Goal: Complete application form: Complete application form

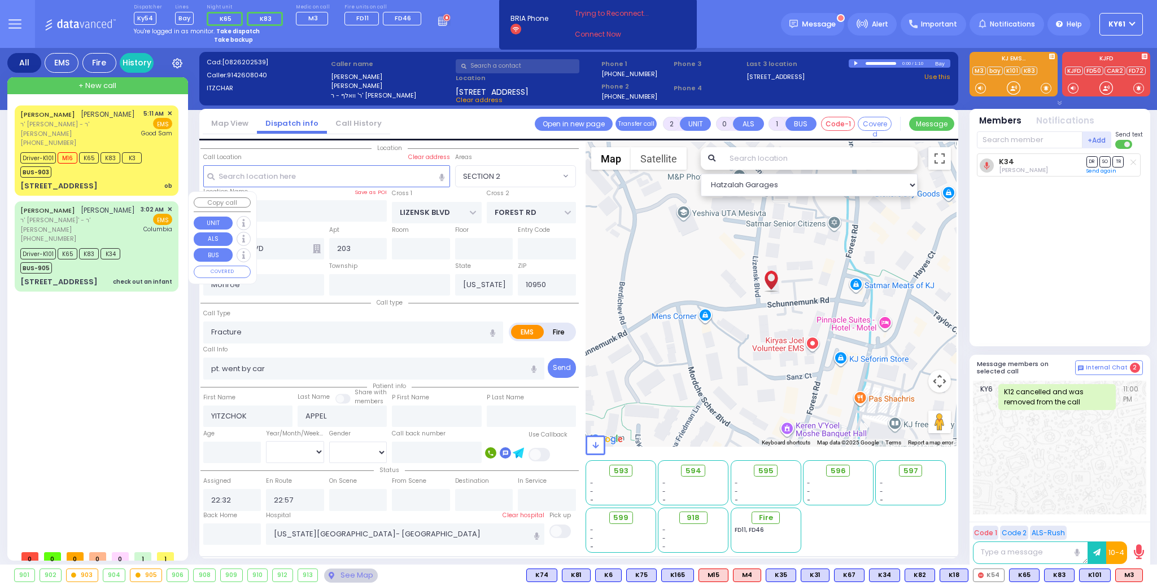
select select "SECTION 2"
select select
click at [145, 254] on div "Driver-K101 K65 K83 K34 BUS-905" at bounding box center [96, 260] width 152 height 28
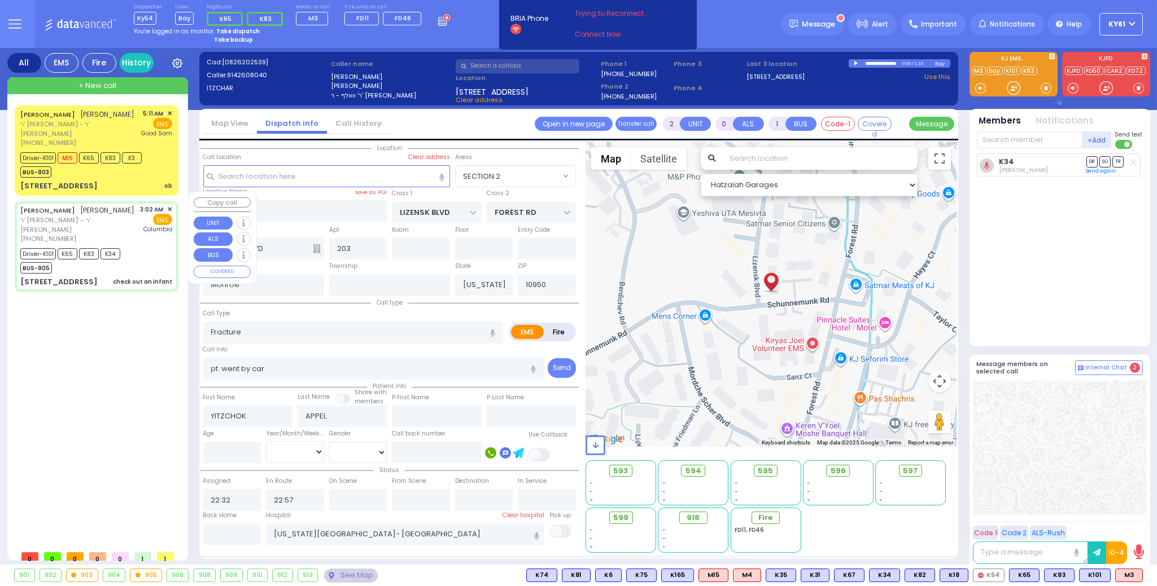
type input "6"
select select
type input "check out an infant"
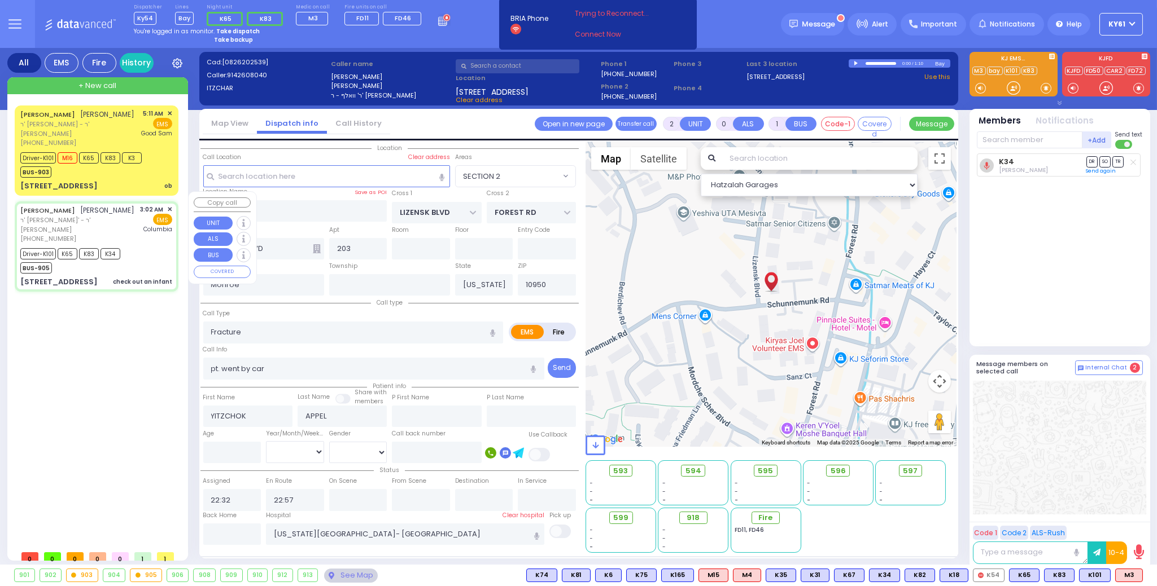
radio input "true"
type input "[PERSON_NAME]"
type input "GRAD"
type input "Lazer"
type input "[PERSON_NAME]"
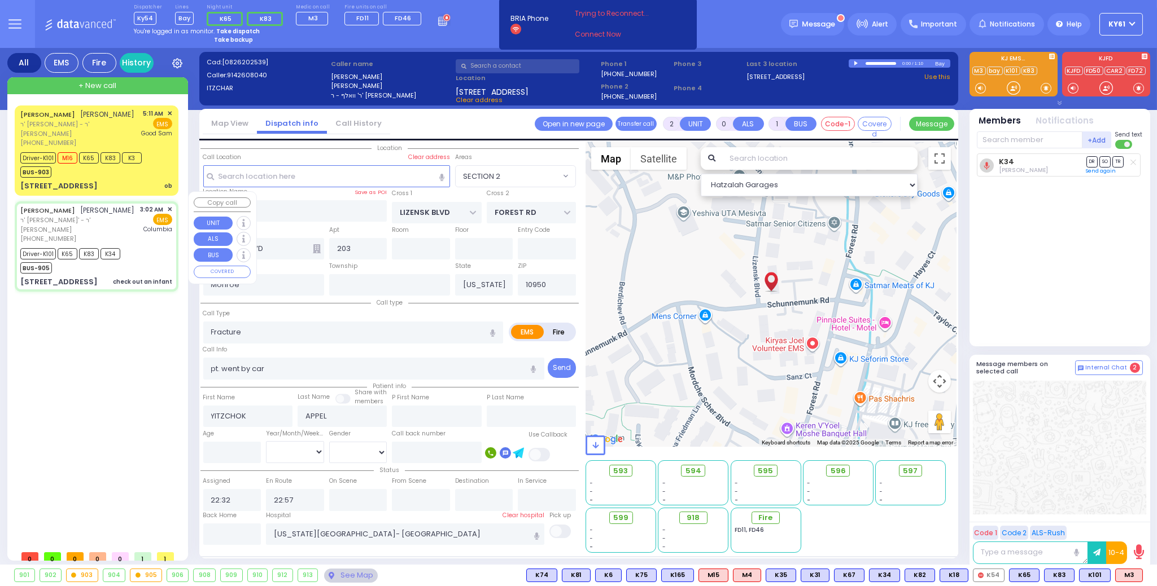
type input "2"
select select "Month"
select select "[DEMOGRAPHIC_DATA]"
type input "03:02"
type input "03:04"
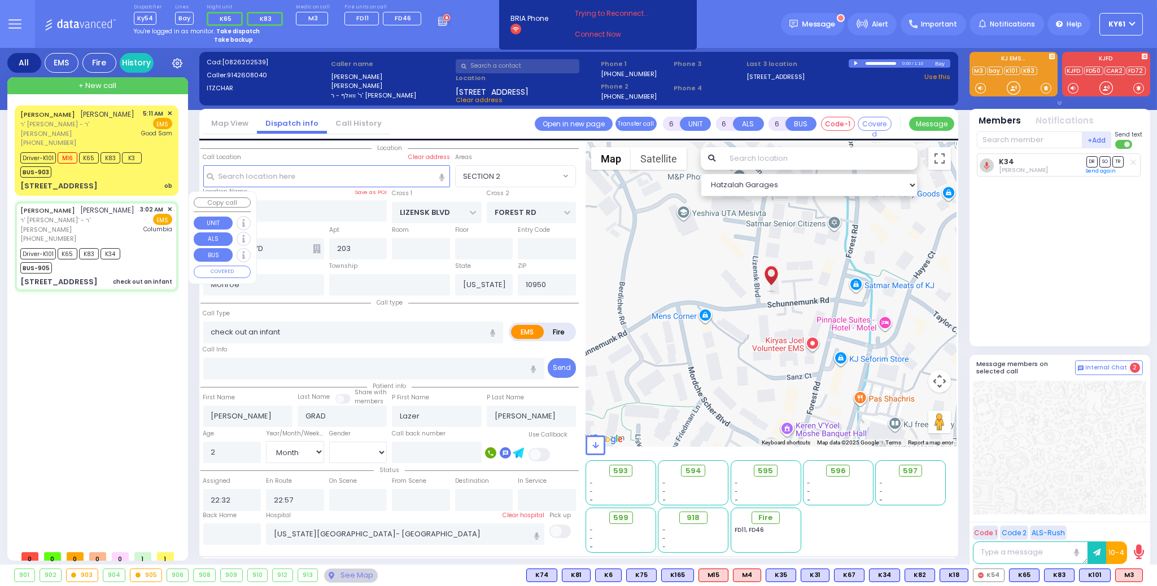
type input "03:06"
type input "03:41"
type input "04:20"
type input "04:45"
select select "Hatzalah Garages"
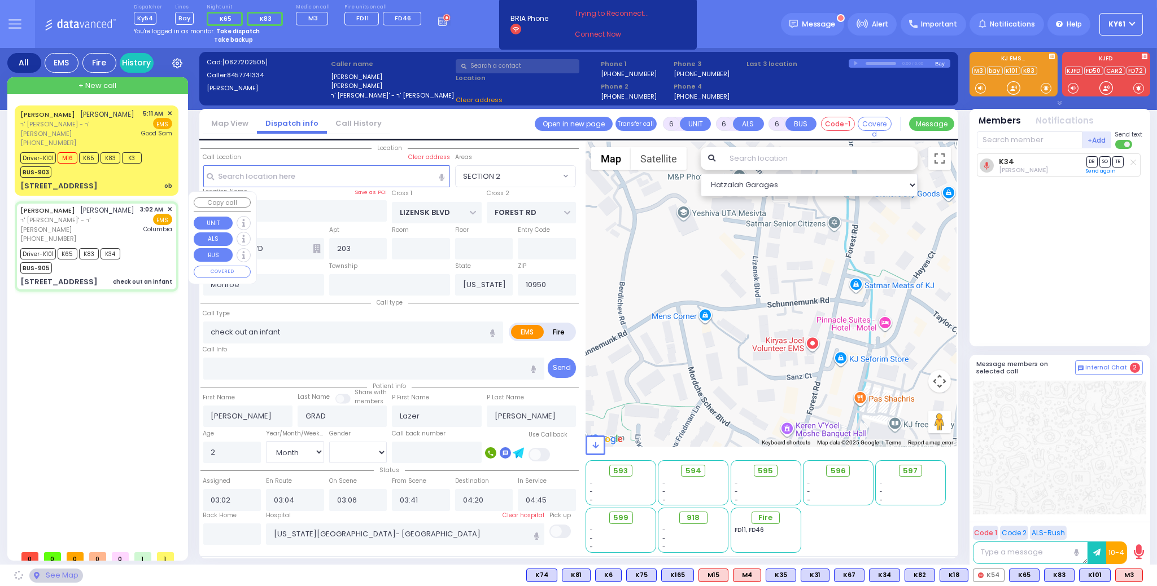
type input "[GEOGRAPHIC_DATA]"
type input "CHEVRON RD"
type input "[STREET_ADDRESS]"
type input "301"
type input "[PERSON_NAME]"
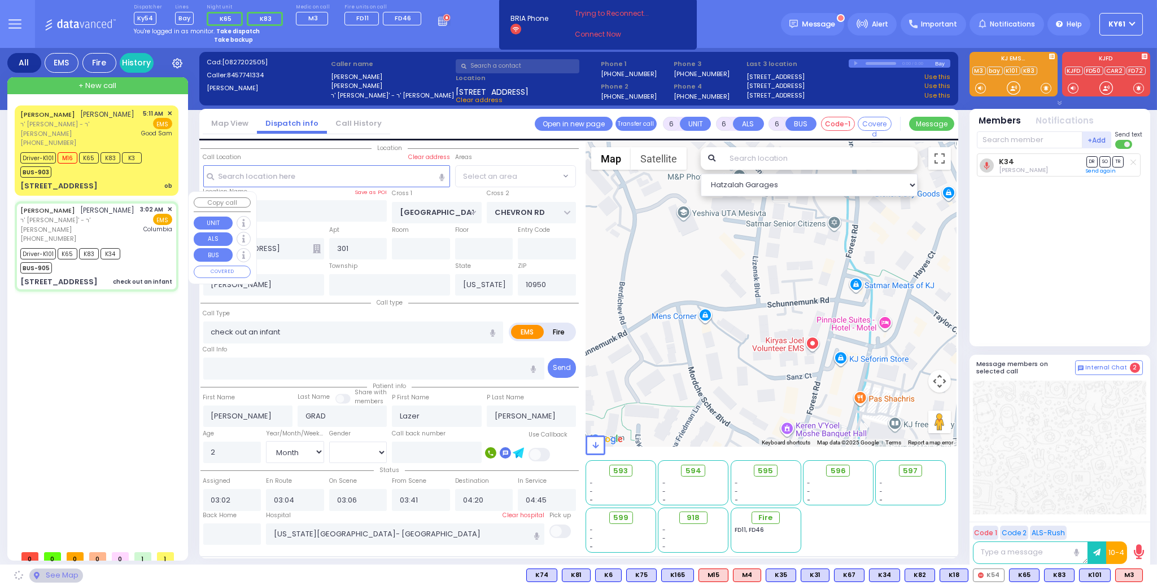
select select "SECTION 5"
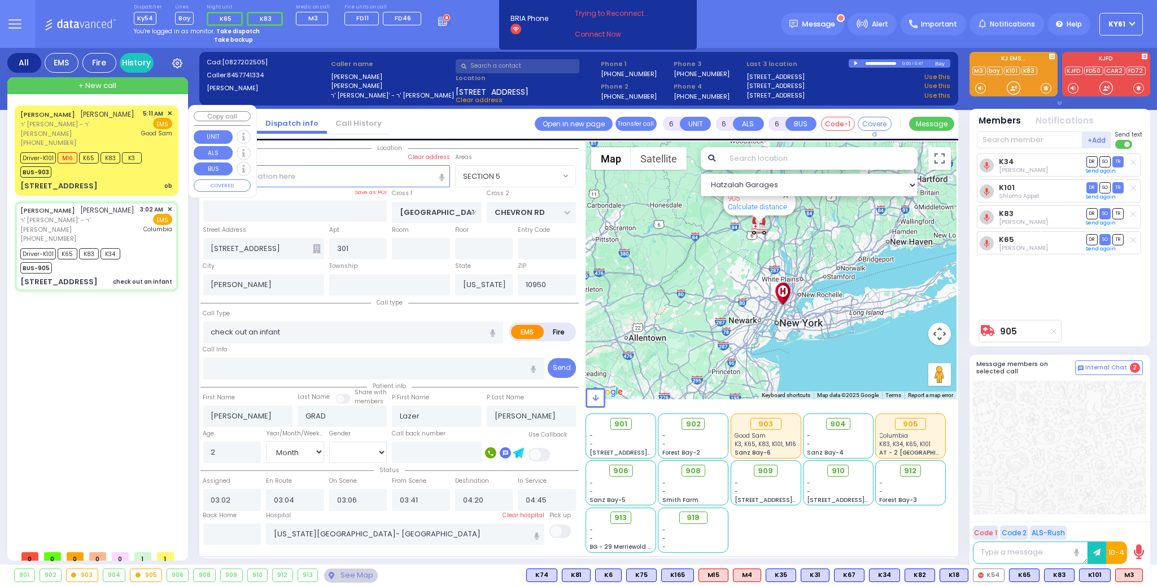
click at [143, 163] on div "Driver-K101 M16 K65 K83 K3 BUS-903" at bounding box center [82, 164] width 125 height 28
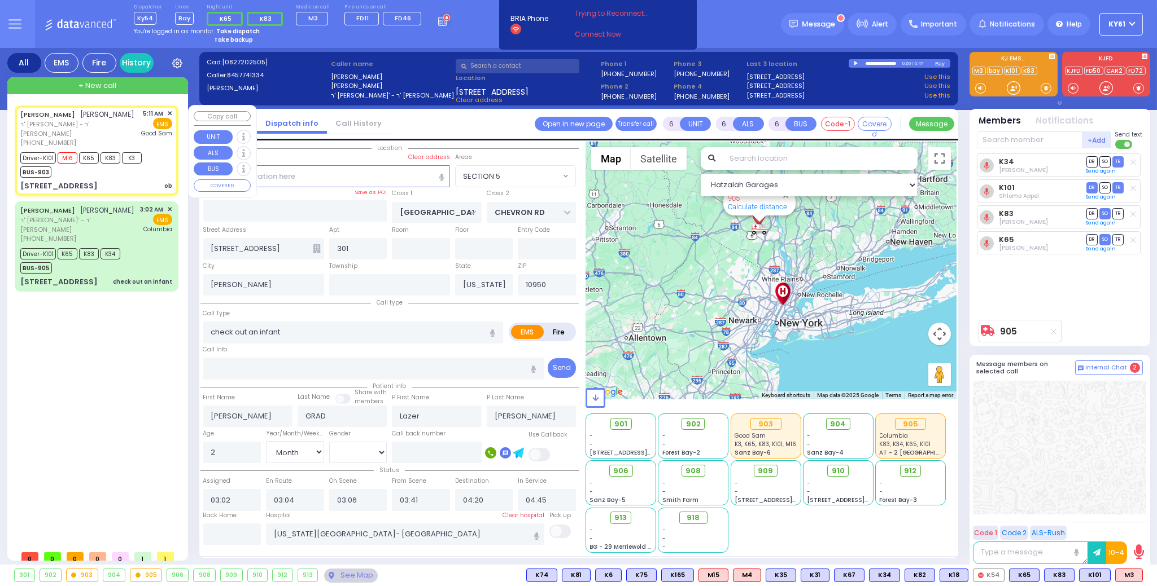
select select
type input "ob"
radio input "true"
type input "[PERSON_NAME]"
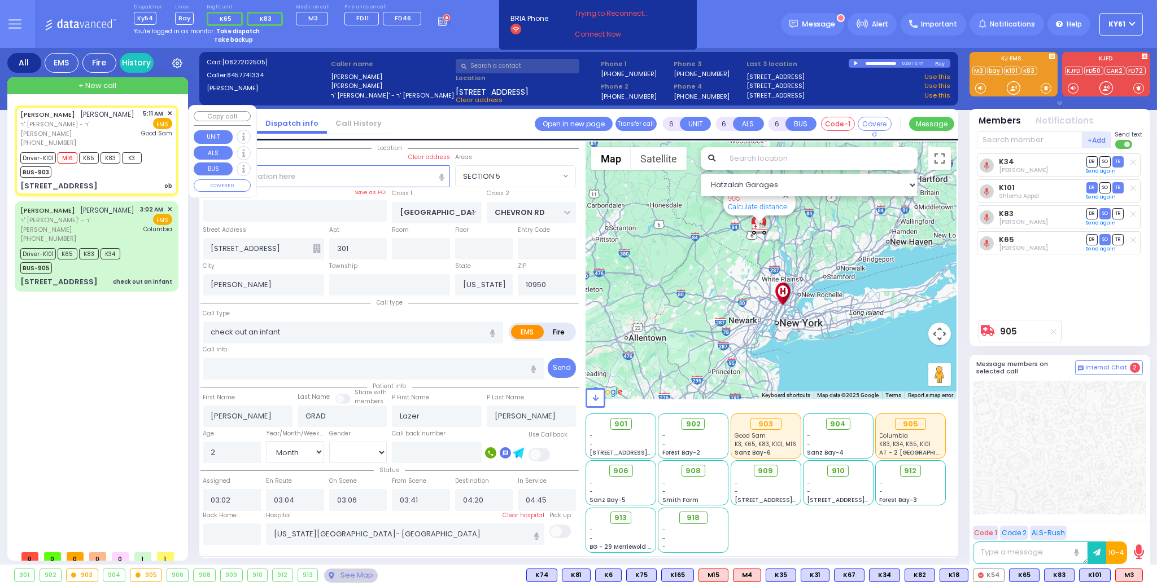
type input "Goldy"
type input "[PERSON_NAME]"
type input "32"
select select "Year"
select select "[DEMOGRAPHIC_DATA]"
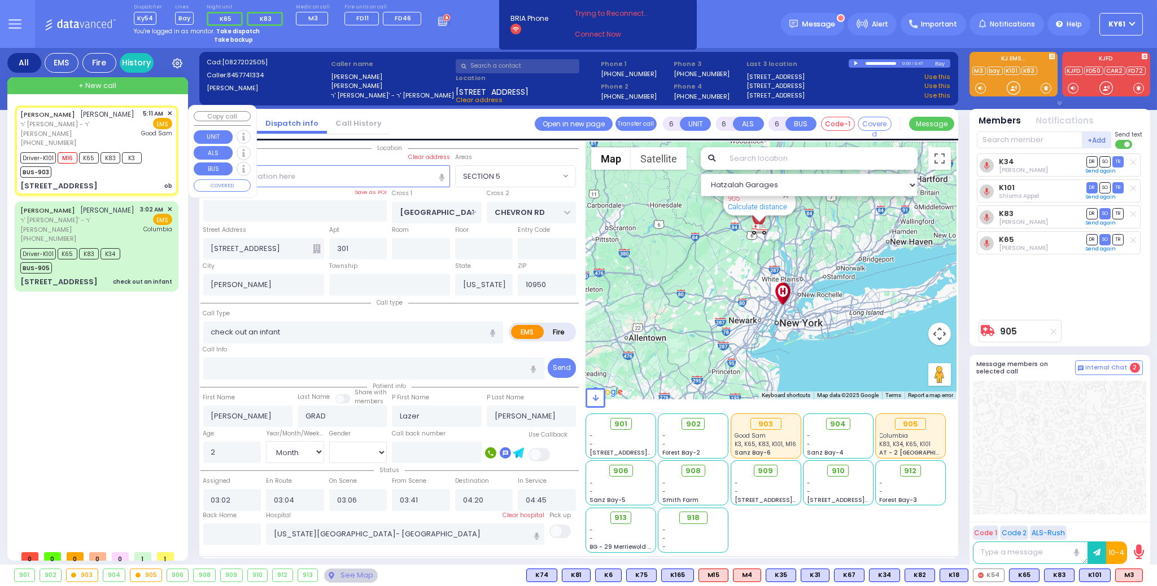
type input "05:11"
type input "05:13"
type input "05:14"
type input "05:31"
type input "[GEOGRAPHIC_DATA]"
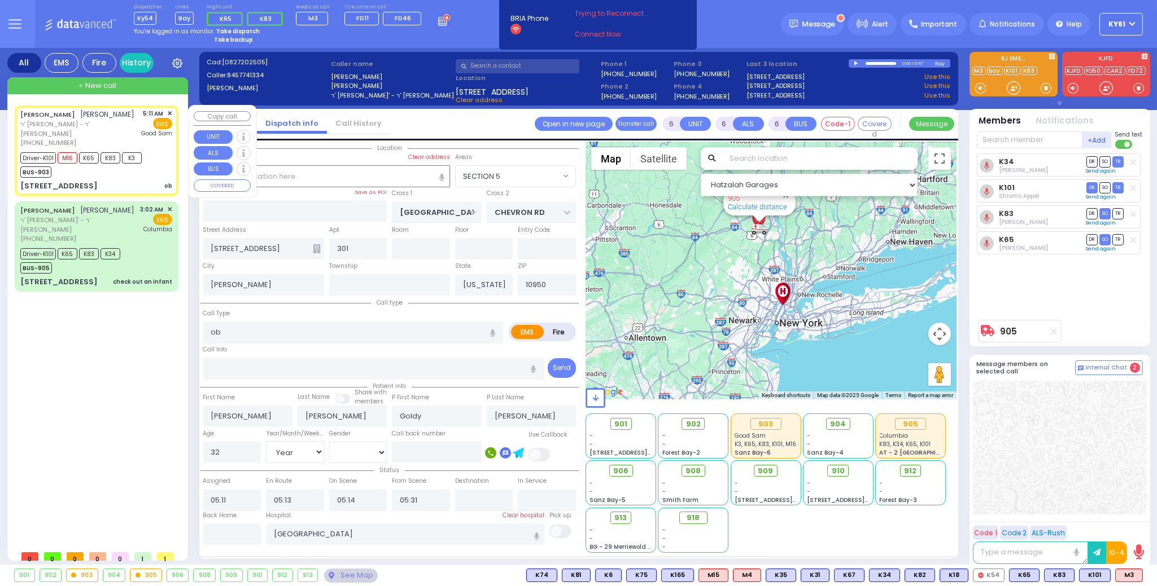
select select "Hatzalah Garages"
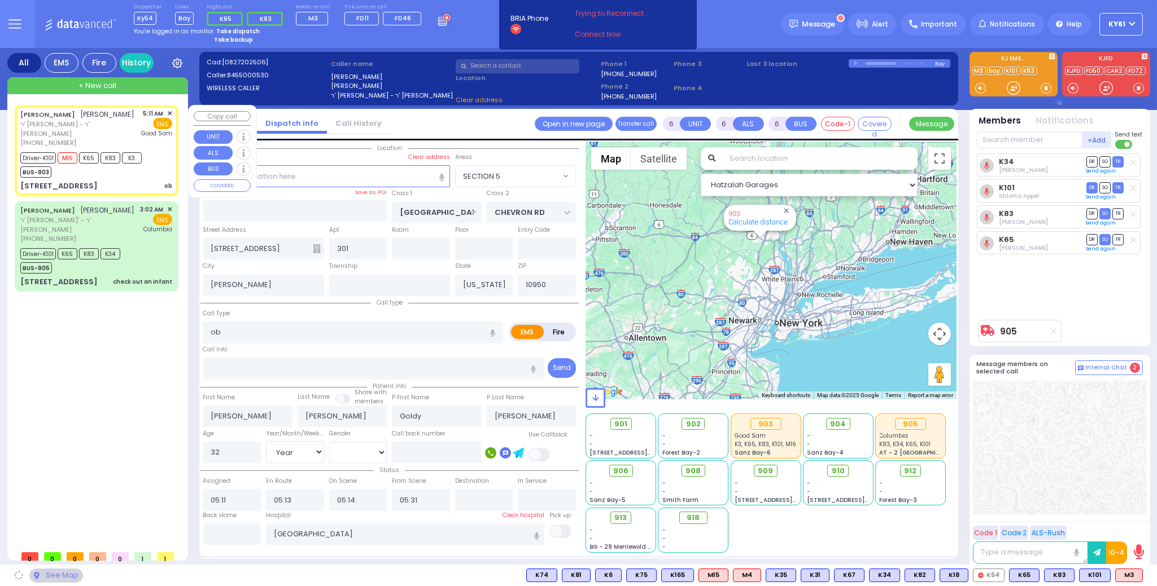
type input "KALEV WAY"
type input "TARNOPOL WAY"
type input "[STREET_ADDRESS]"
type input "102"
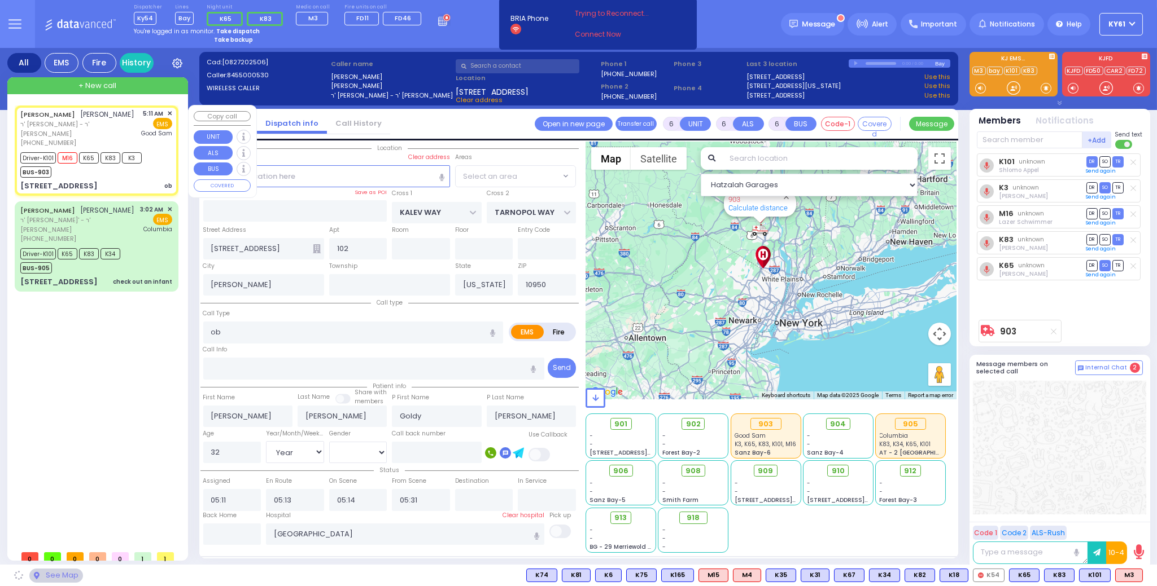
select select "SECTION 3"
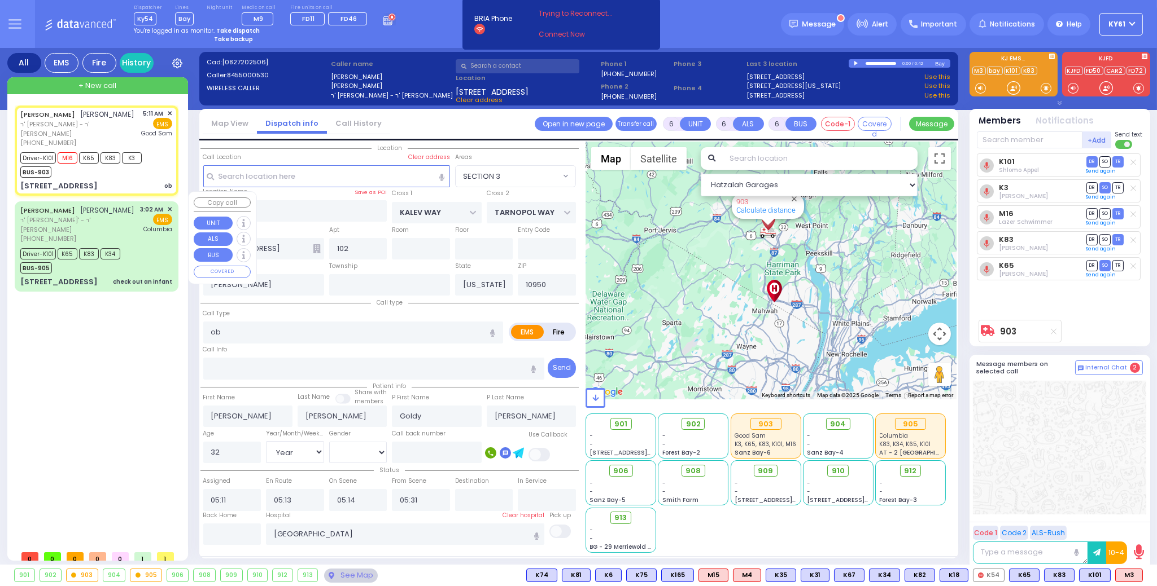
select select
radio input "true"
select select "Year"
select select "[DEMOGRAPHIC_DATA]"
select select "Hatzalah Garages"
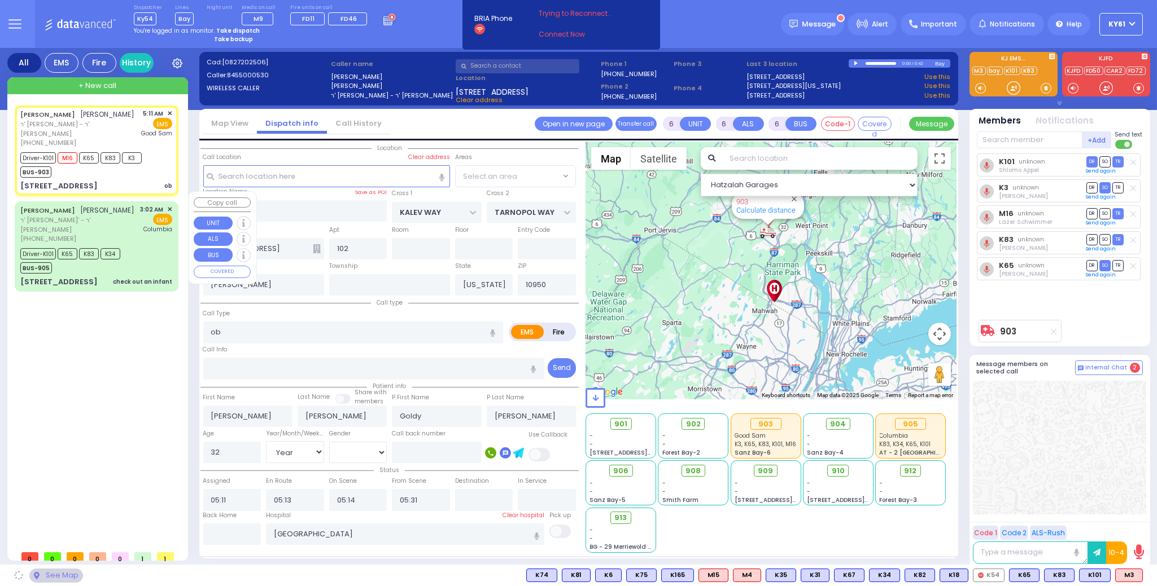
select select "SECTION 3"
select select
radio input "true"
select select "Year"
select select "[DEMOGRAPHIC_DATA]"
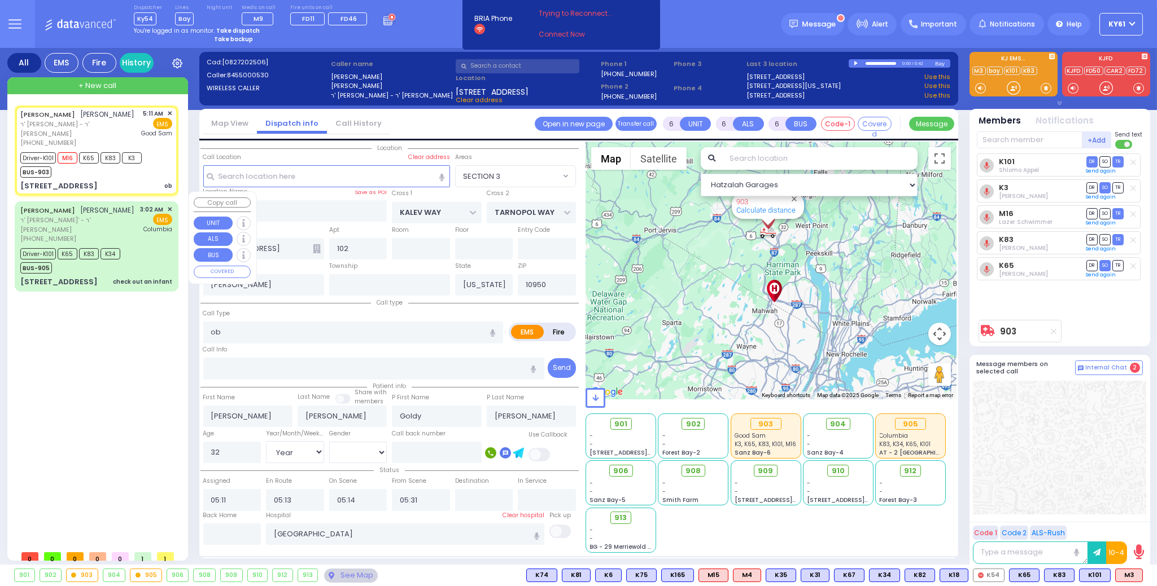
type input "06:01"
select select "Hatzalah Garages"
select select "SECTION 3"
select select
radio input "true"
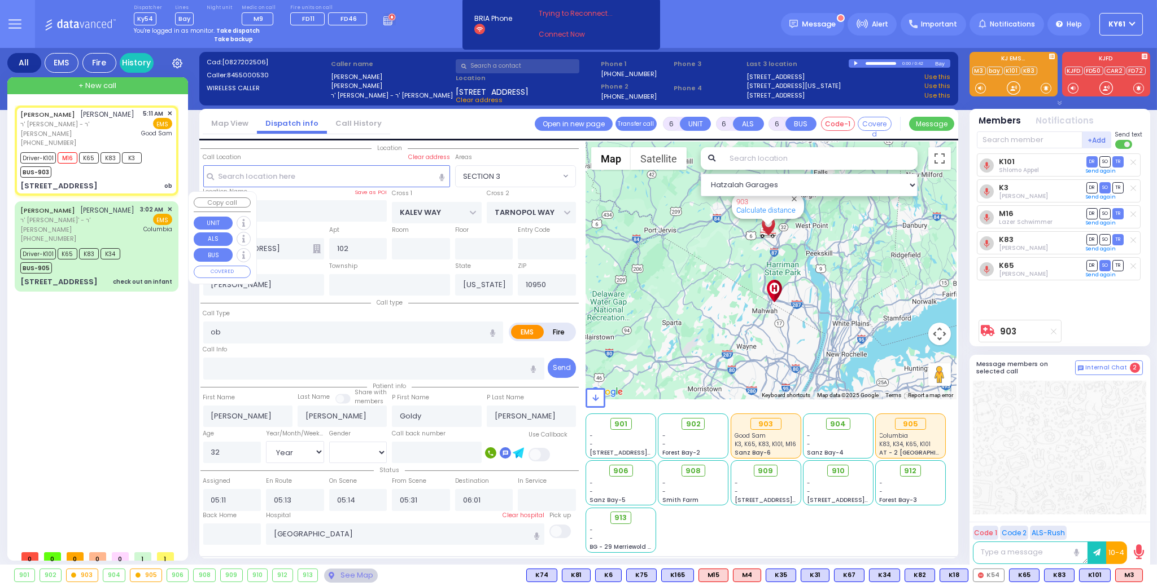
select select "Year"
select select "[DEMOGRAPHIC_DATA]"
select select "Hatzalah Garages"
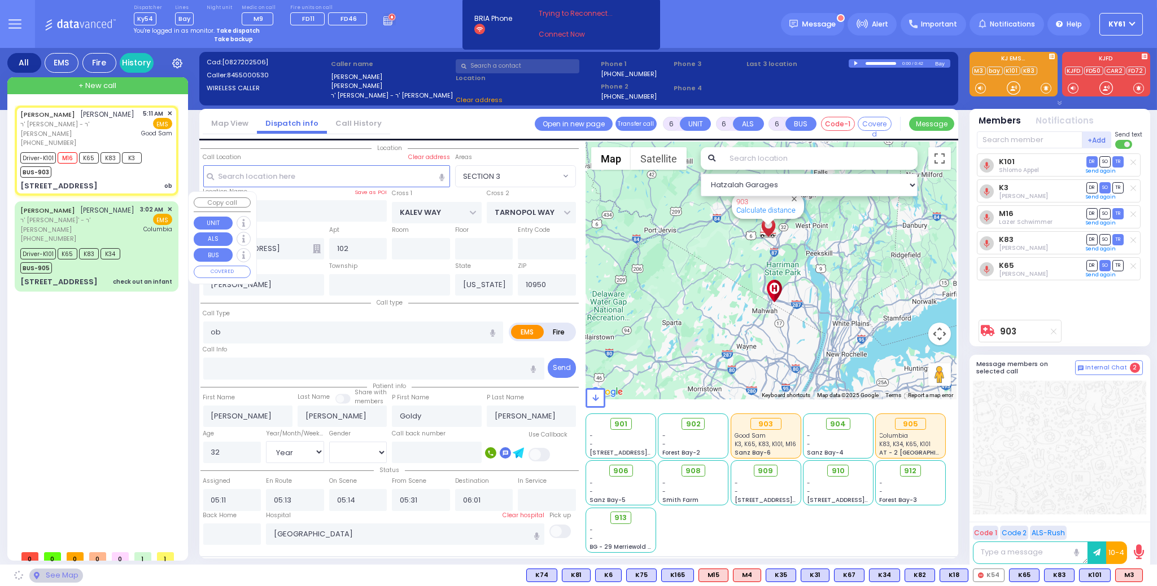
select select "SECTION 3"
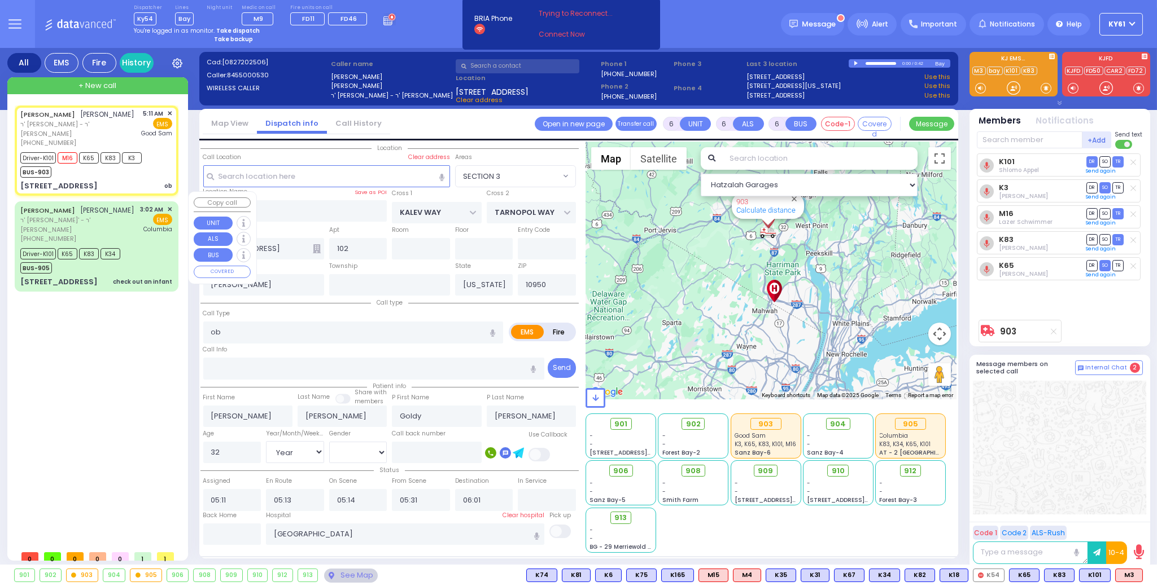
select select
radio input "true"
select select "Year"
select select "[DEMOGRAPHIC_DATA]"
select select "Hatzalah Garages"
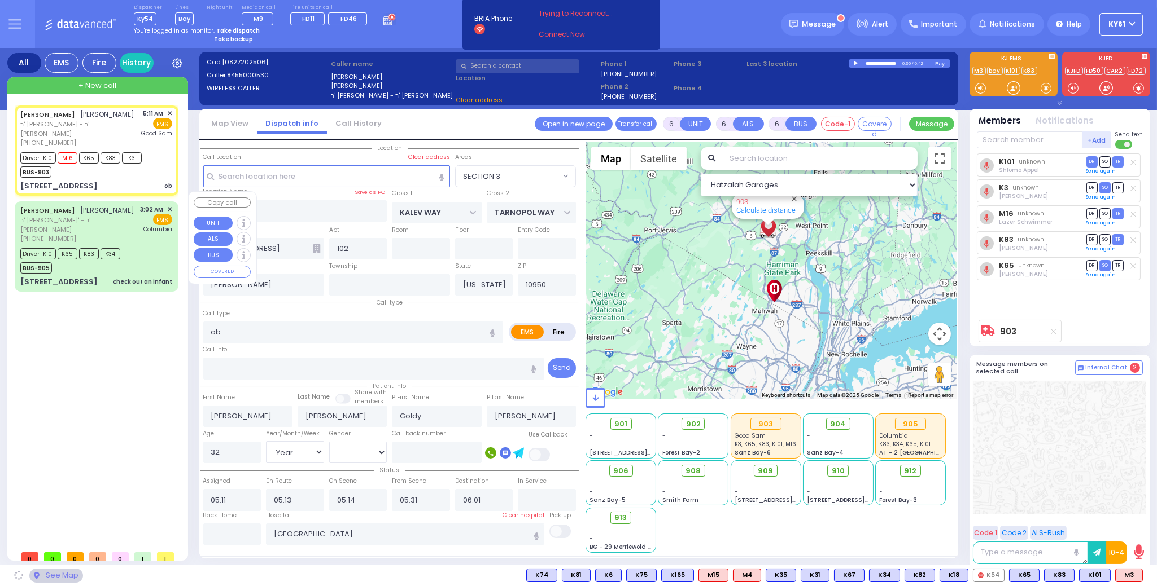
select select "SECTION 3"
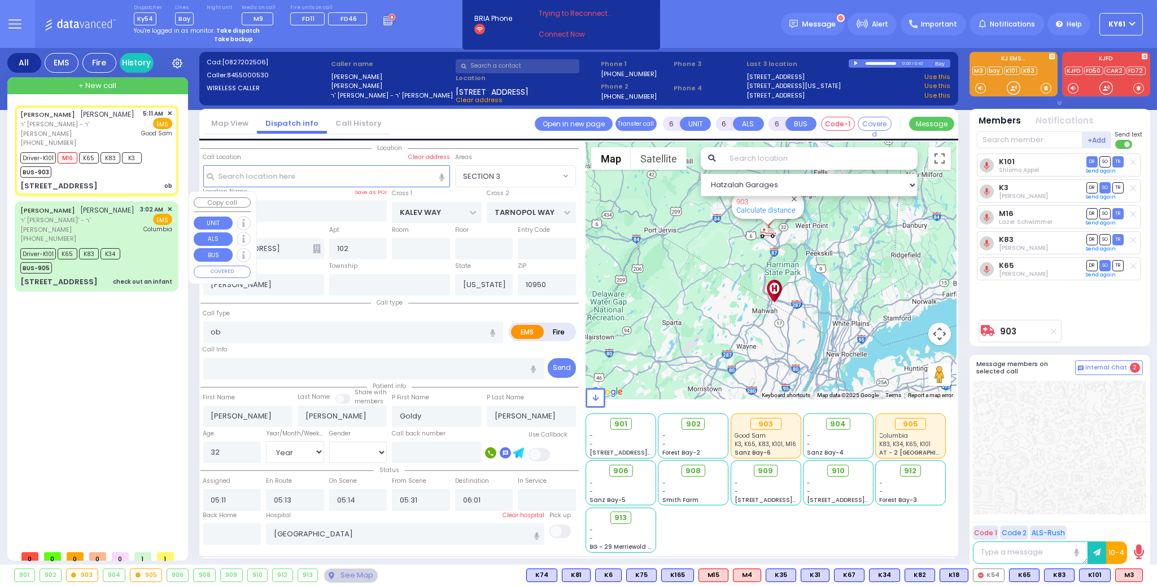
select select
radio input "true"
select select "Year"
select select "[DEMOGRAPHIC_DATA]"
select select "Hatzalah Garages"
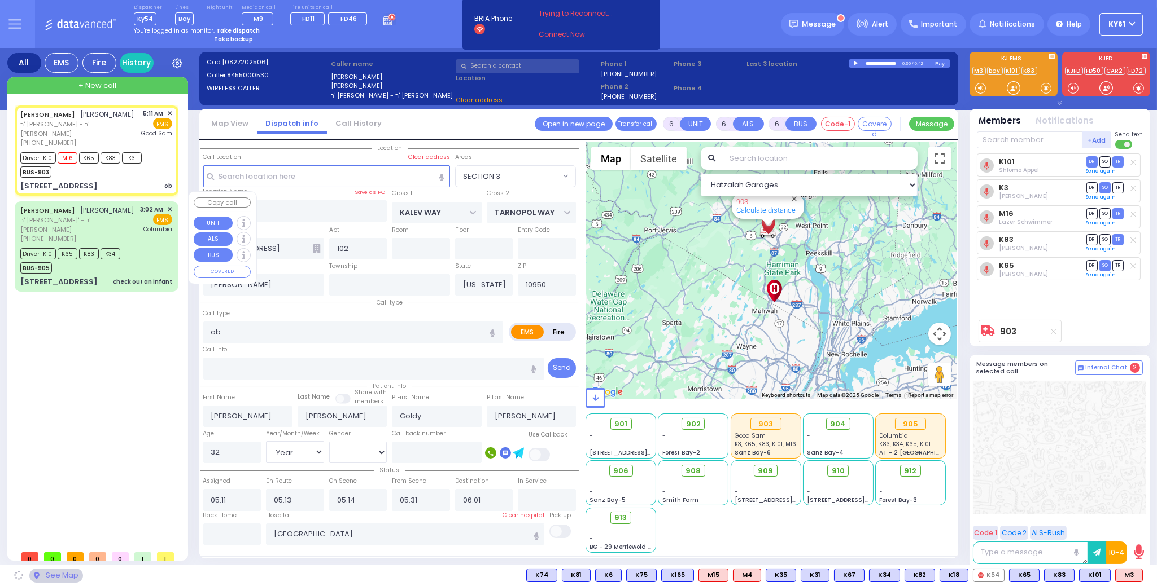
select select "SECTION 3"
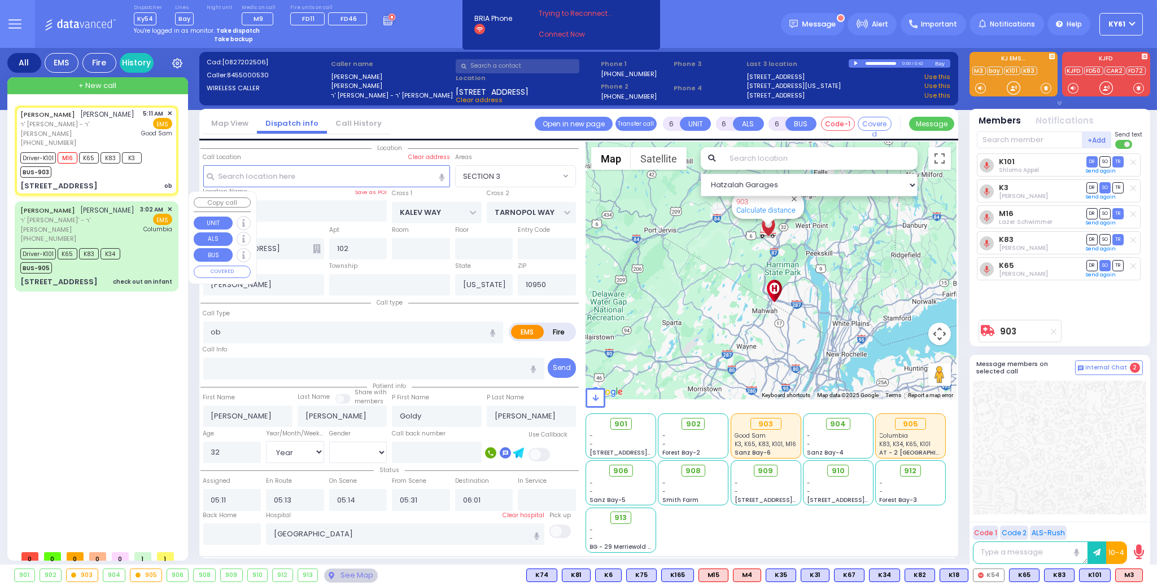
select select
radio input "true"
select select "Year"
select select "[DEMOGRAPHIC_DATA]"
select select "Hatzalah Garages"
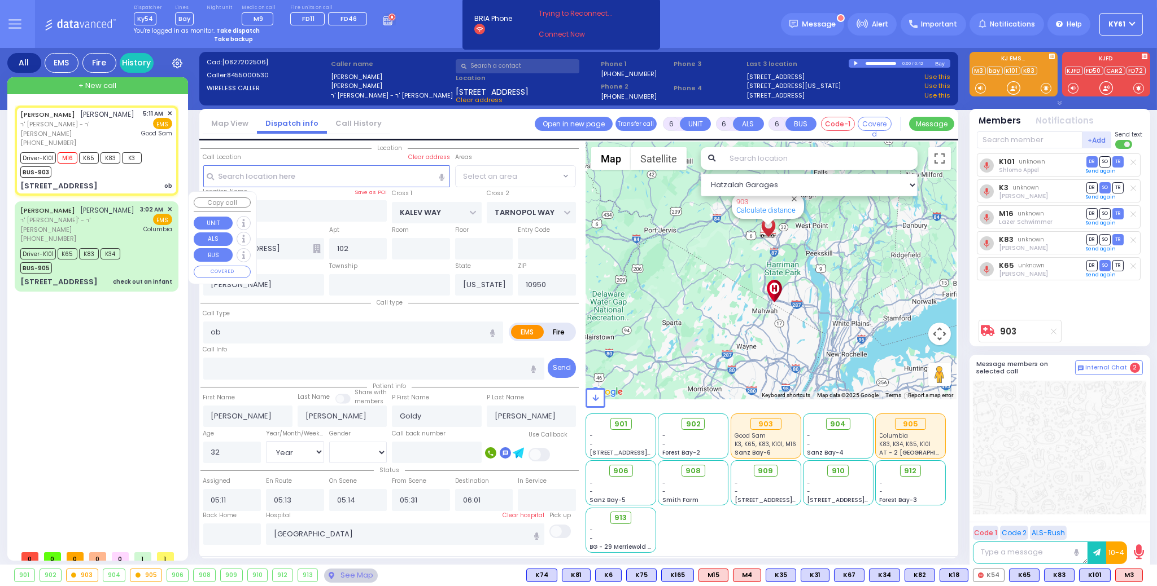
select select "SECTION 3"
select select
radio input "true"
select select "Year"
select select "[DEMOGRAPHIC_DATA]"
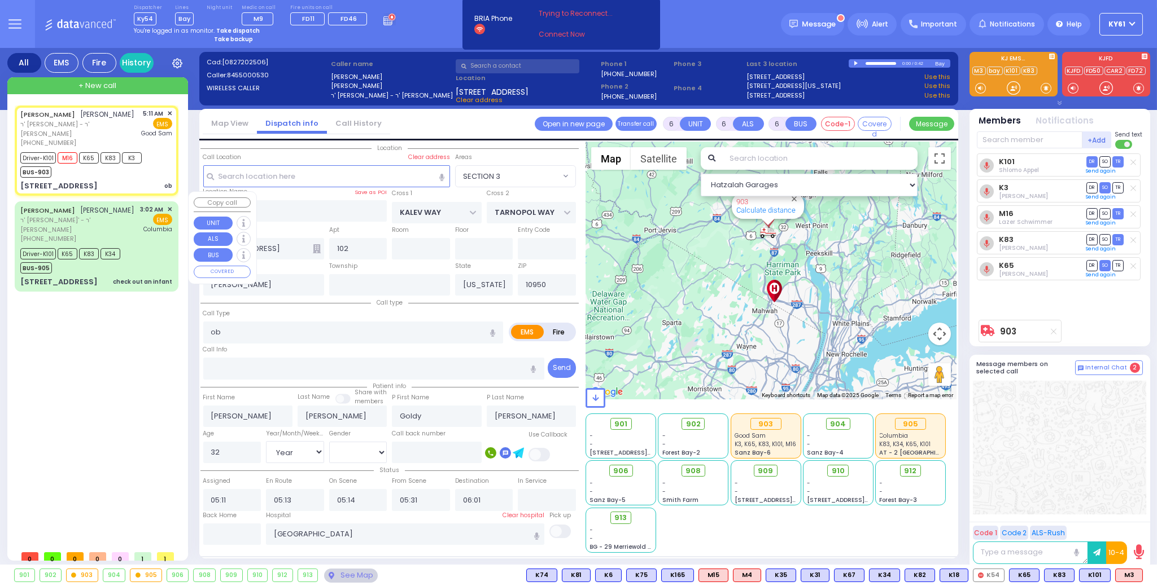
select select "Hatzalah Garages"
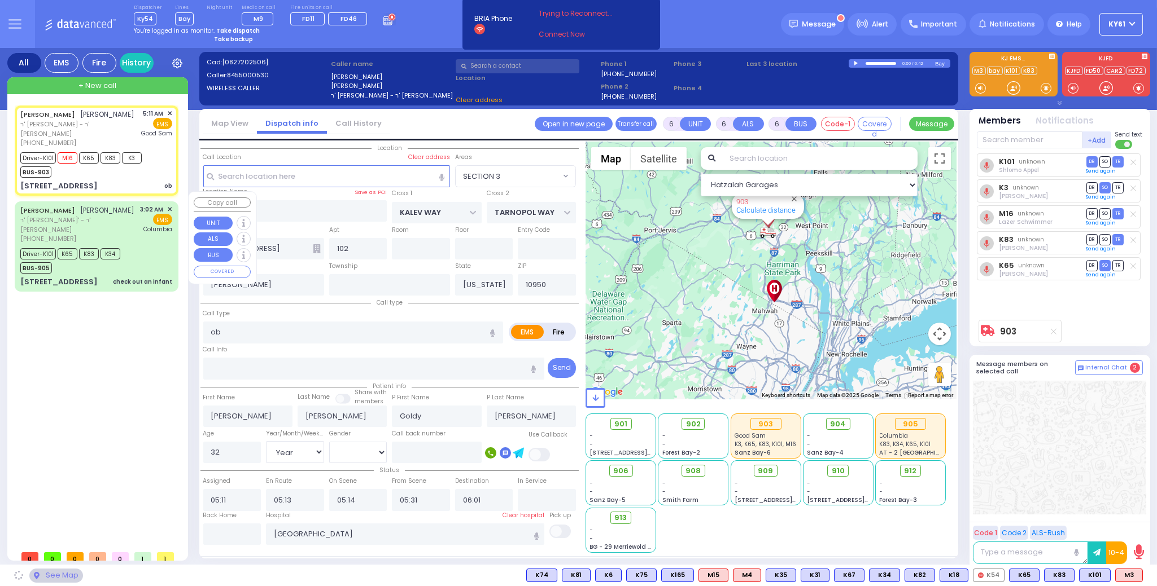
select select
radio input "true"
select select "Year"
select select "[DEMOGRAPHIC_DATA]"
select select "SECTION 3"
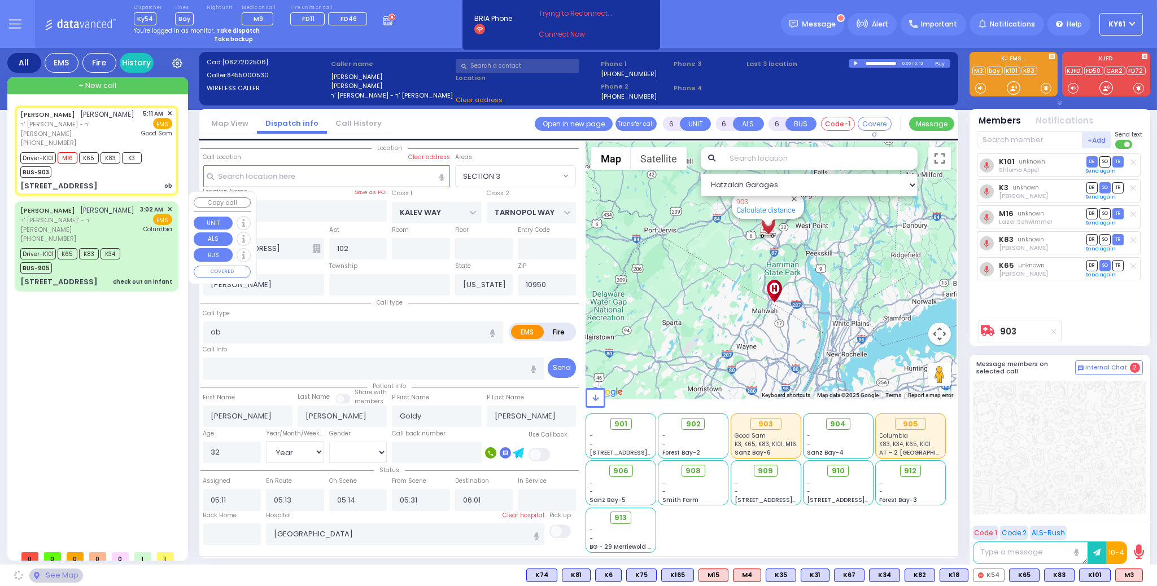
select select "Hatzalah Garages"
select select "SECTION 3"
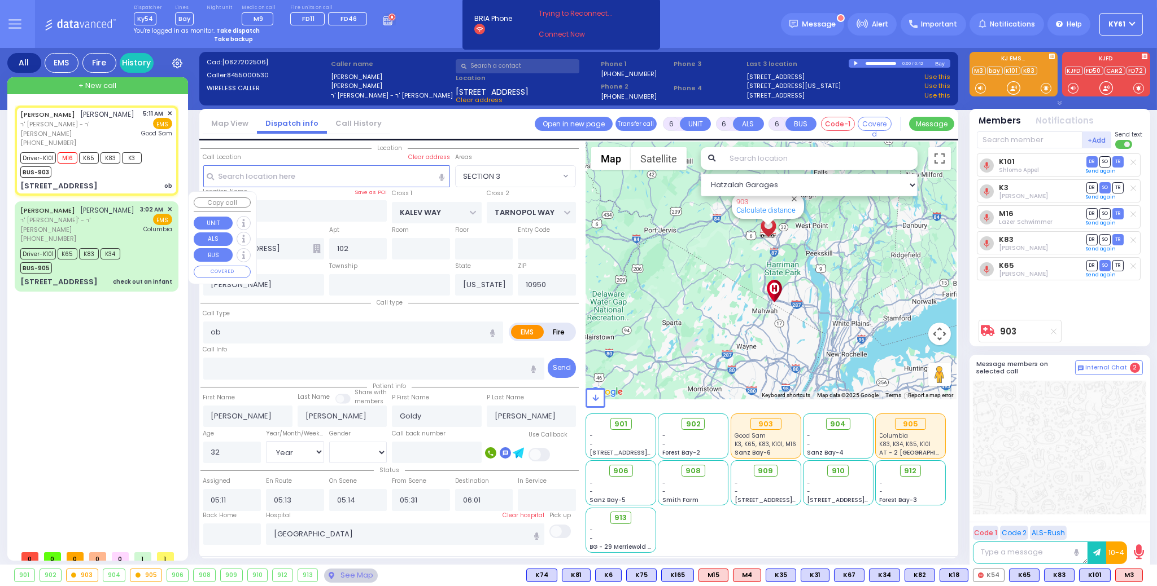
select select
radio input "true"
select select "Year"
select select "[DEMOGRAPHIC_DATA]"
select select "Hatzalah Garages"
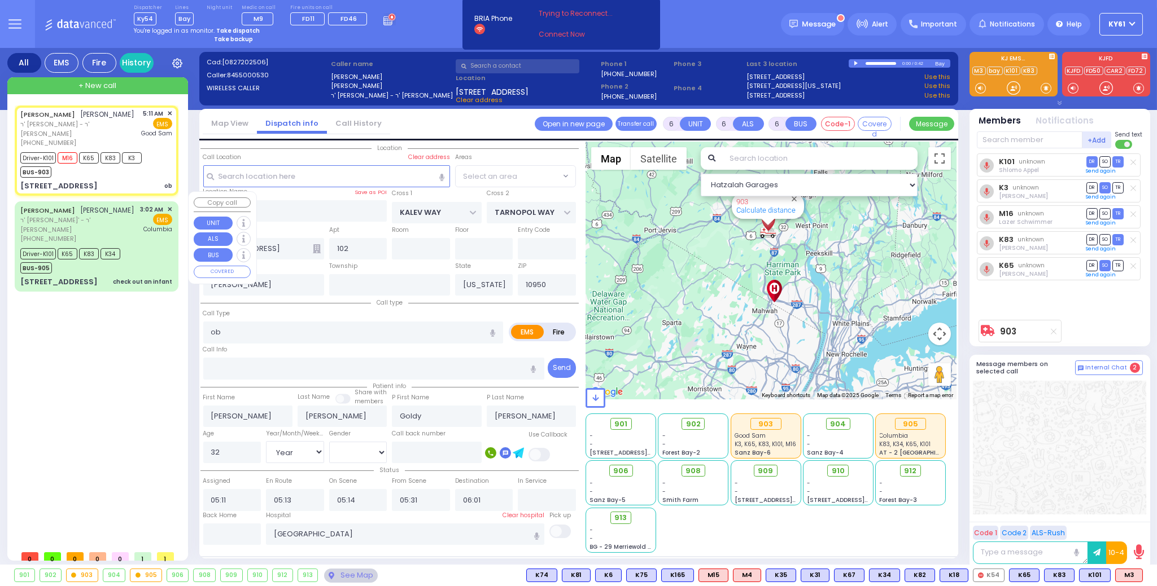
select select "SECTION 3"
select select
radio input "true"
select select "Year"
select select "[DEMOGRAPHIC_DATA]"
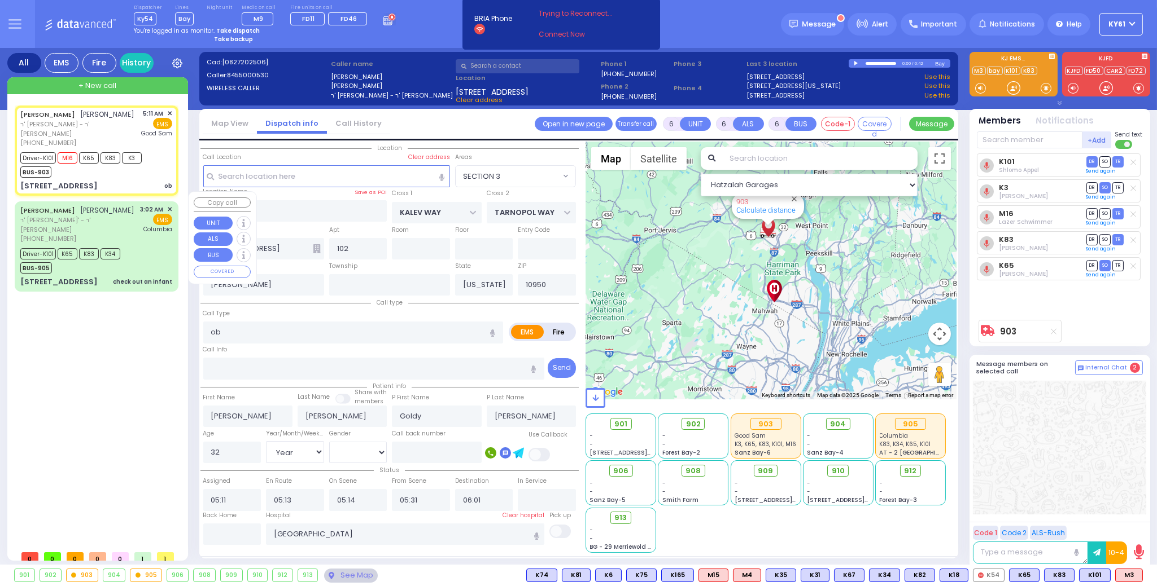
type input "06:09"
select select "Hatzalah Garages"
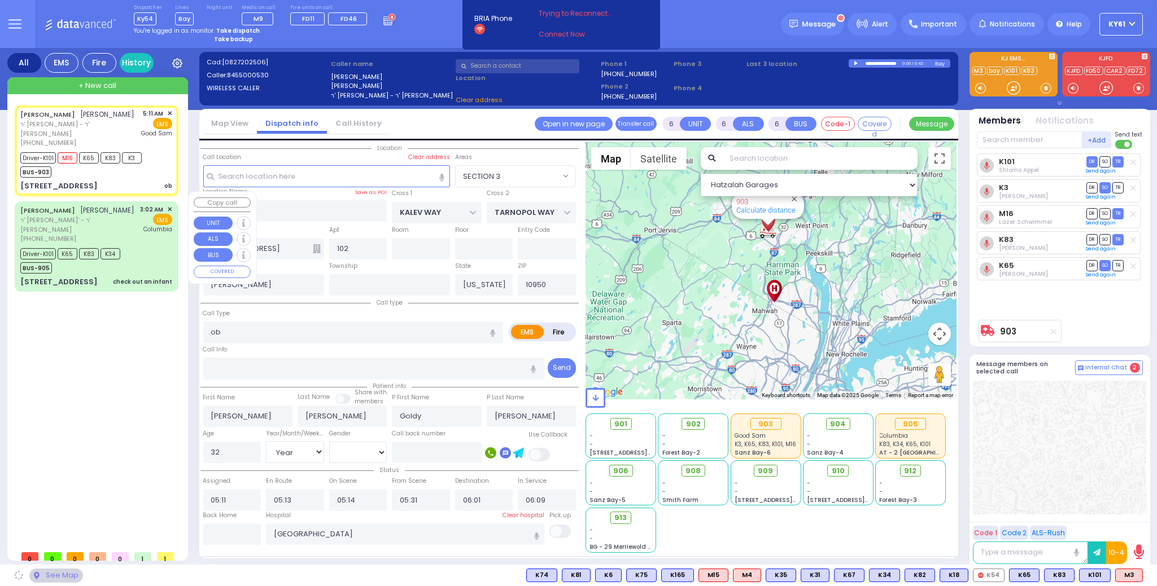
select select "SECTION 3"
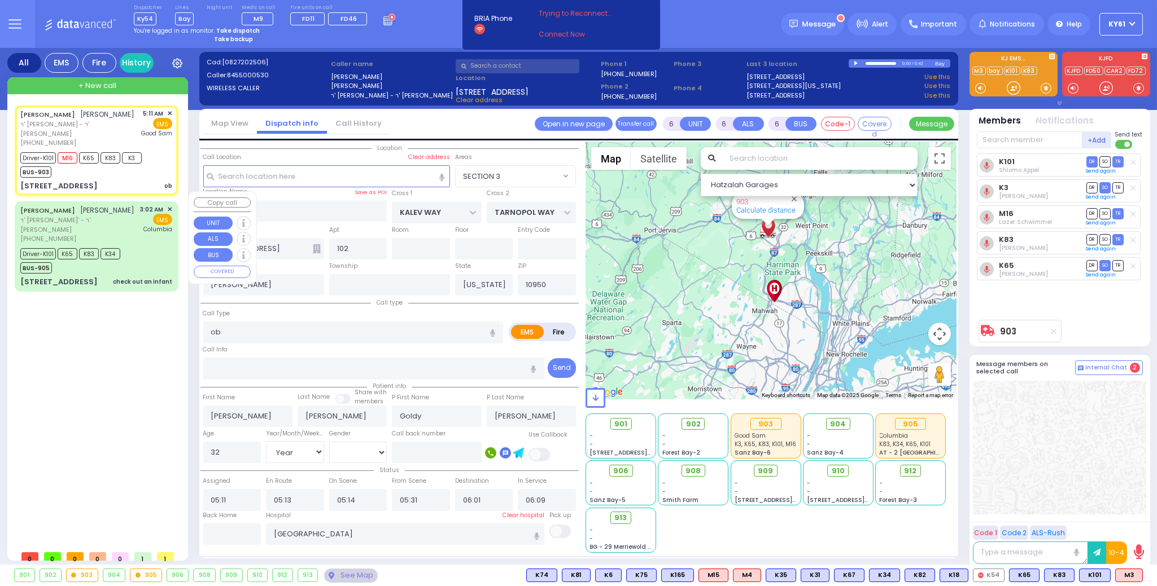
select select
radio input "true"
select select "Year"
select select "[DEMOGRAPHIC_DATA]"
select select "Hatzalah Garages"
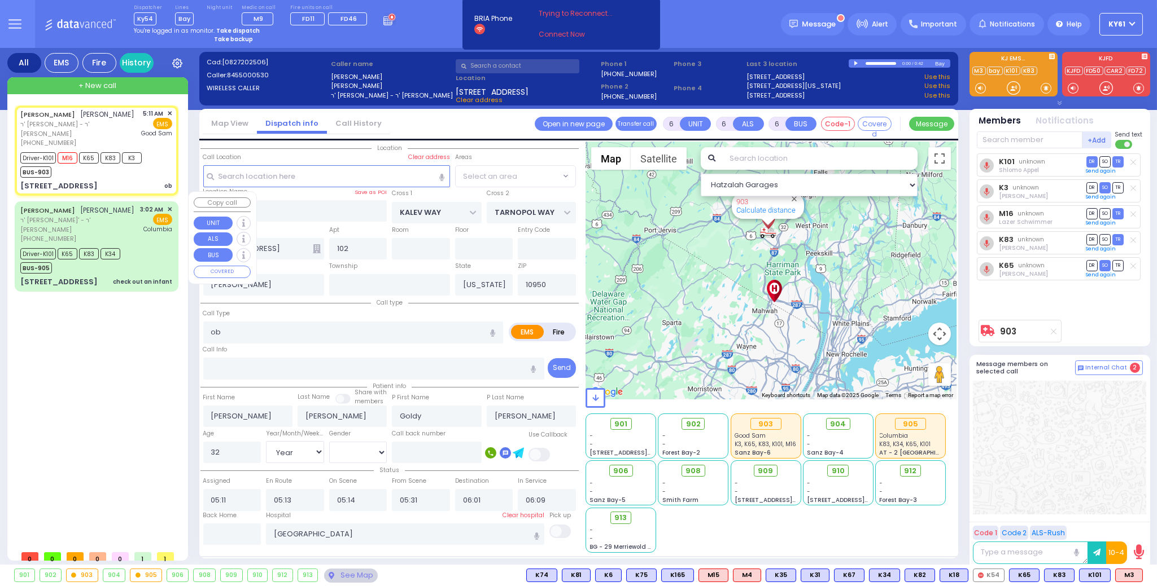
select select "SECTION 3"
select select
radio input "true"
select select "Year"
select select "[DEMOGRAPHIC_DATA]"
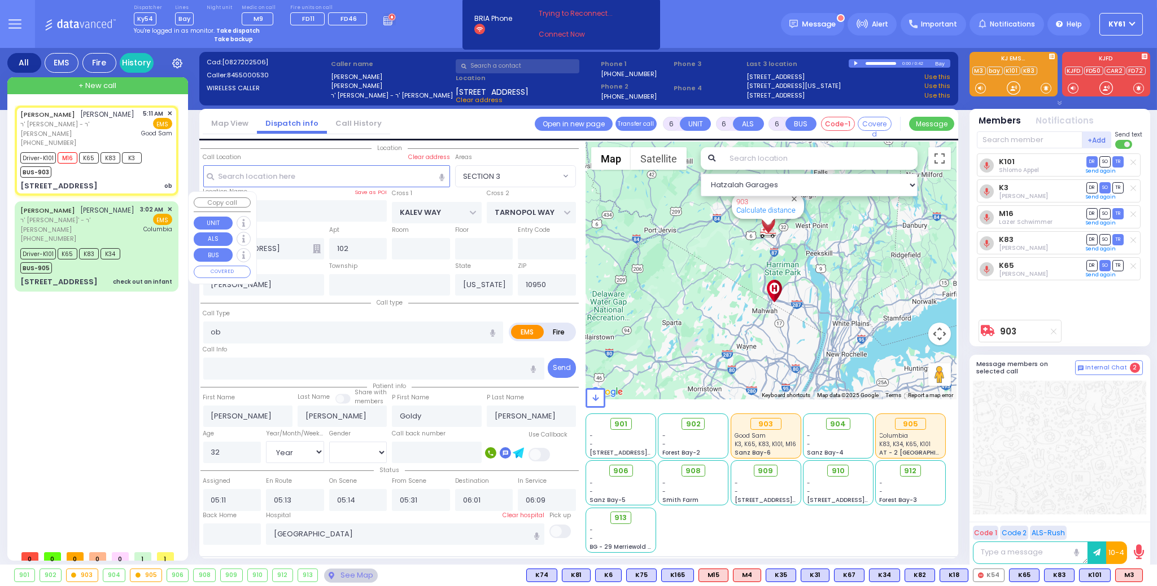
select select "Hatzalah Garages"
select select "SECTION 3"
select select
radio input "true"
select select "Year"
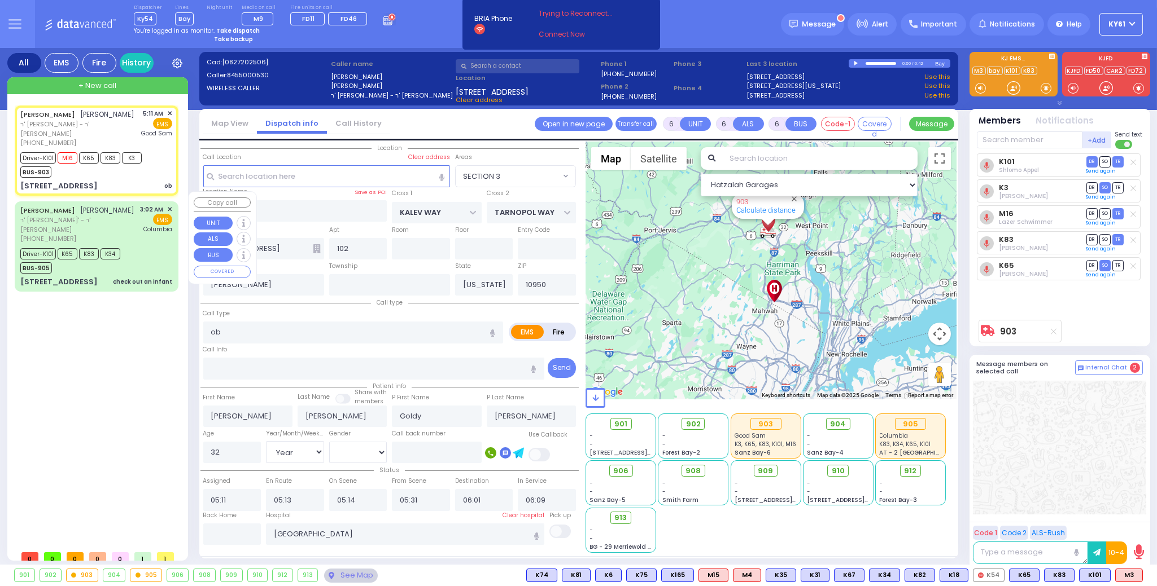
select select "[DEMOGRAPHIC_DATA]"
select select "Hatzalah Garages"
select select "SECTION 3"
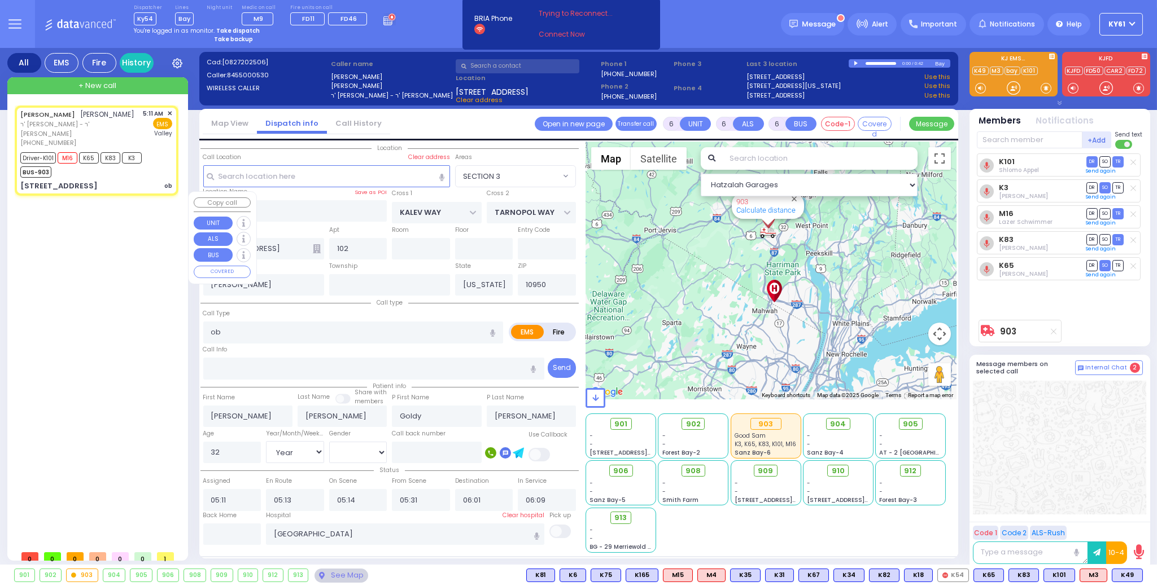
select select
radio input "true"
select select "Year"
select select "[DEMOGRAPHIC_DATA]"
type input "[GEOGRAPHIC_DATA]"
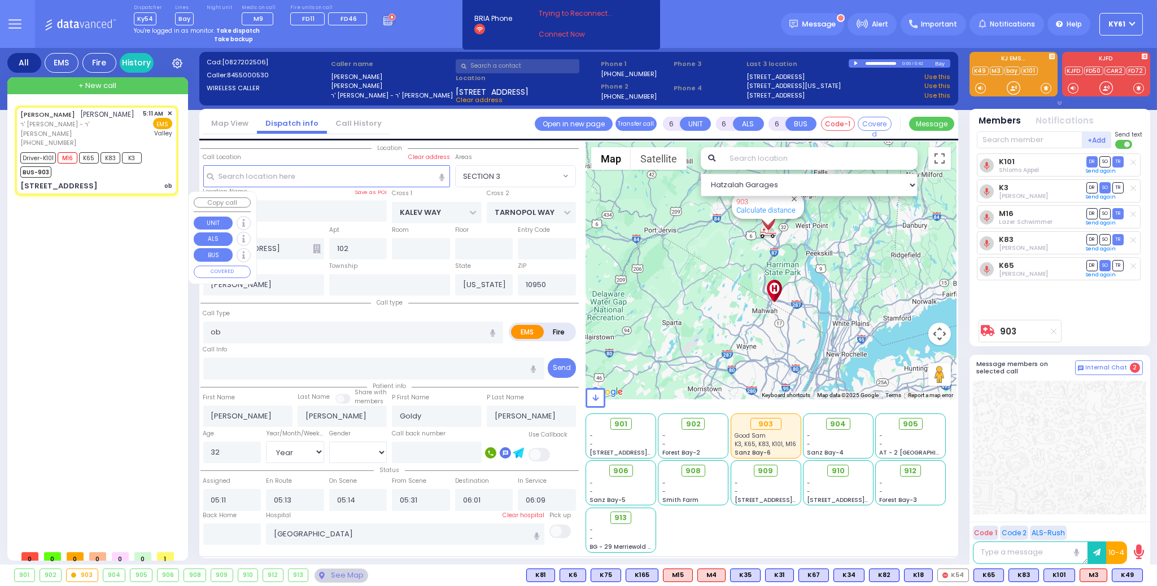
select select "Hatzalah Garages"
select select "SECTION 3"
